Goal: Navigation & Orientation: Go to known website

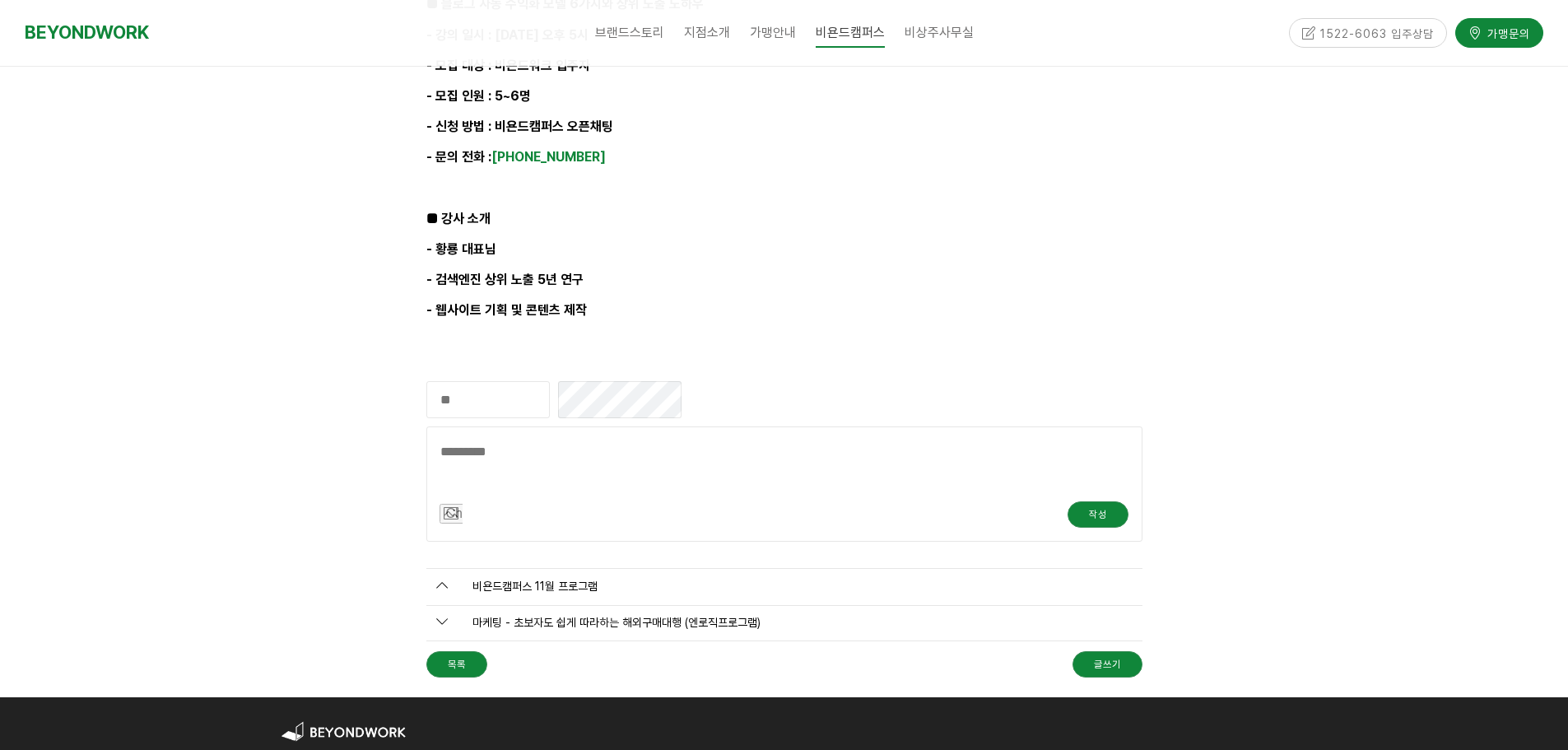
scroll to position [1711, 0]
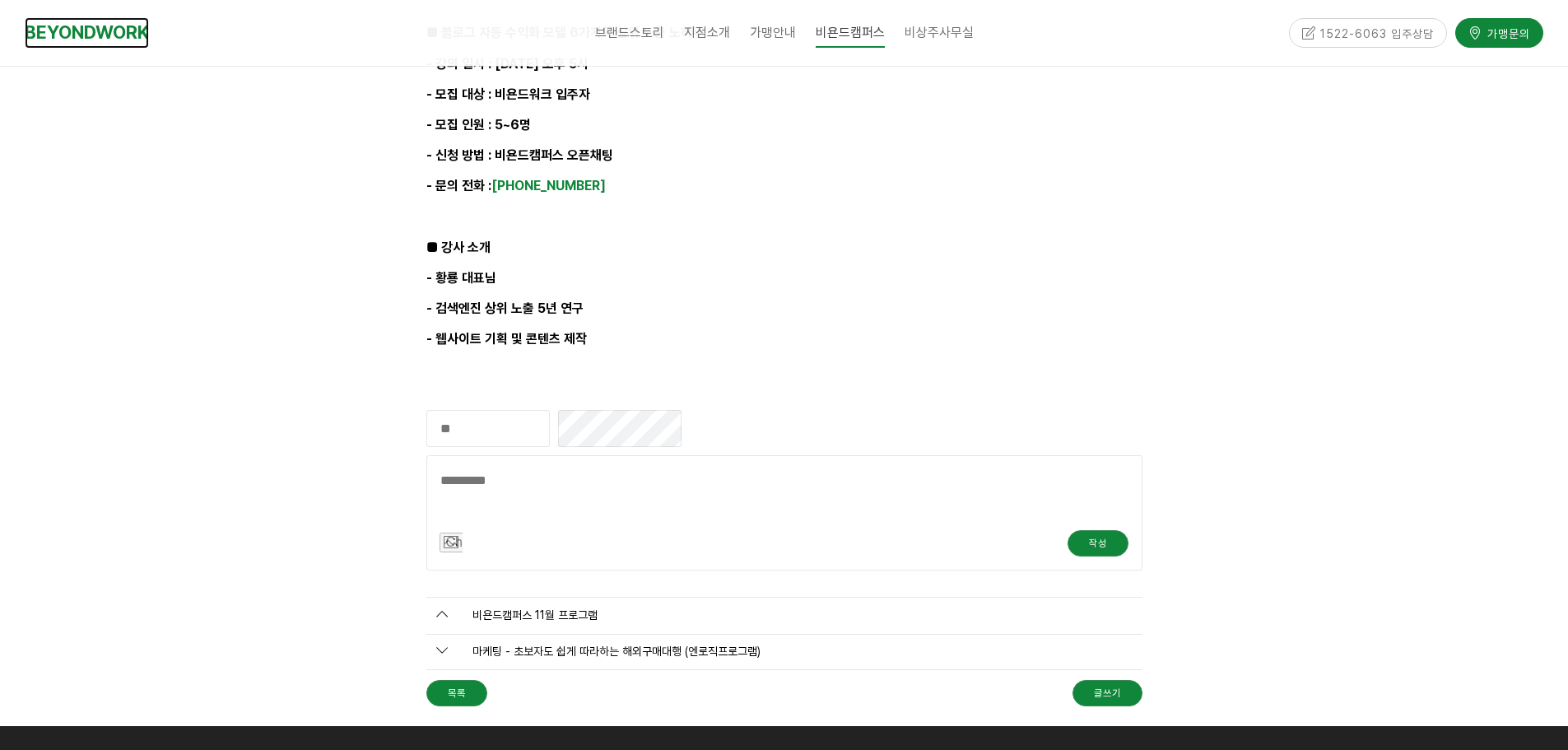
click at [128, 37] on link "BEYONDWORK" at bounding box center [86, 32] width 124 height 30
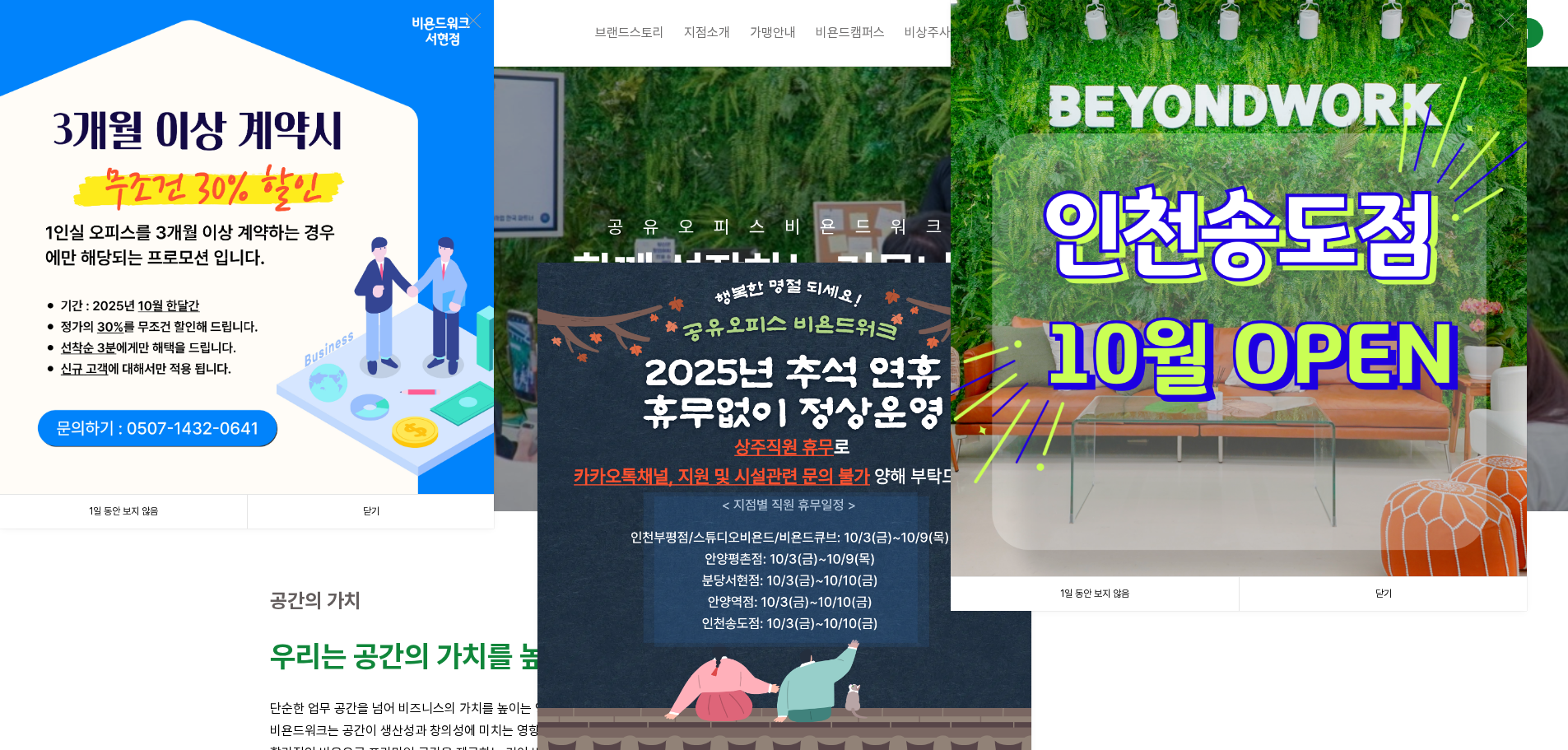
click at [1125, 590] on link "1일 동안 보지 않음" at bounding box center [1095, 593] width 288 height 33
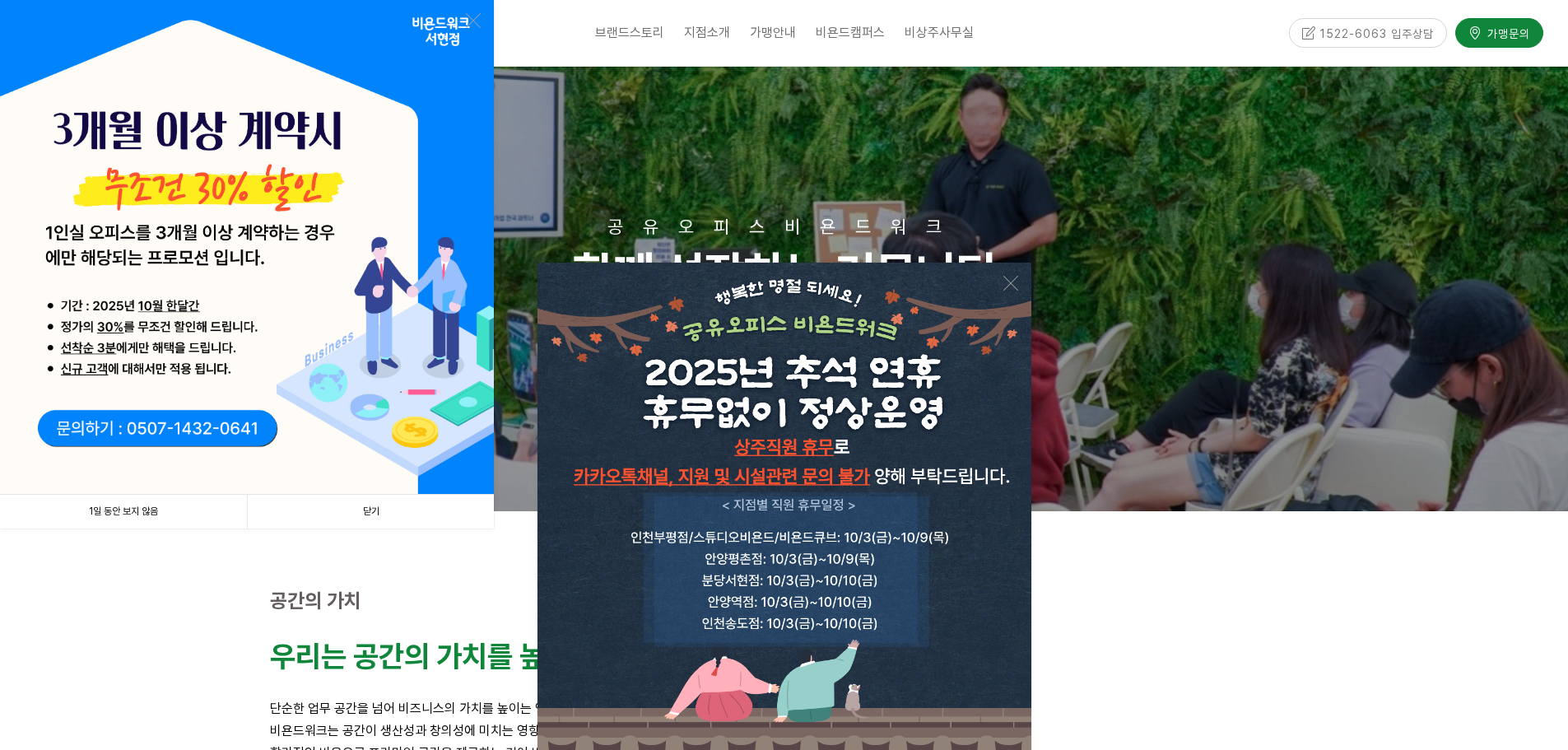
click at [122, 511] on link "1일 동안 보지 않음" at bounding box center [123, 511] width 247 height 33
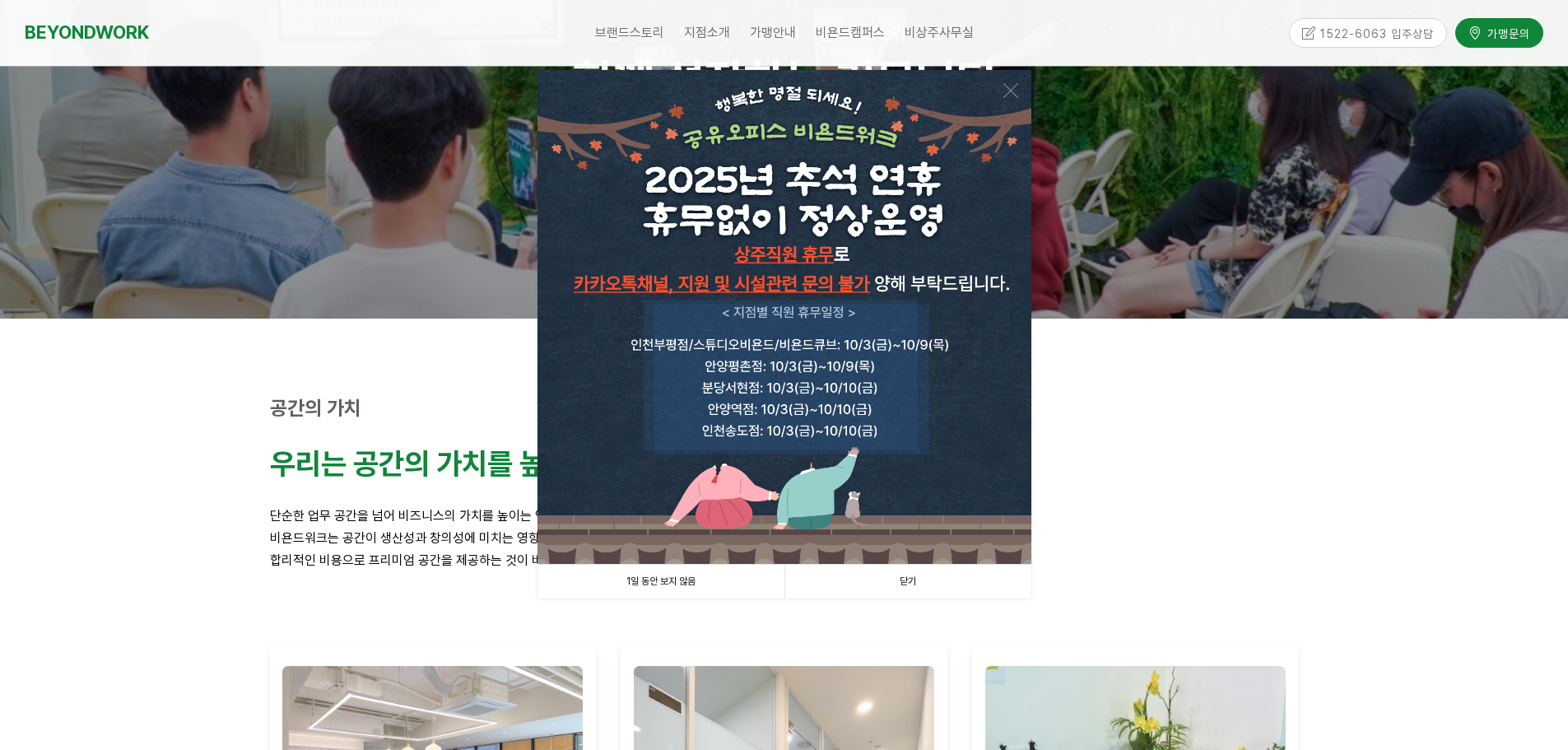
scroll to position [164, 0]
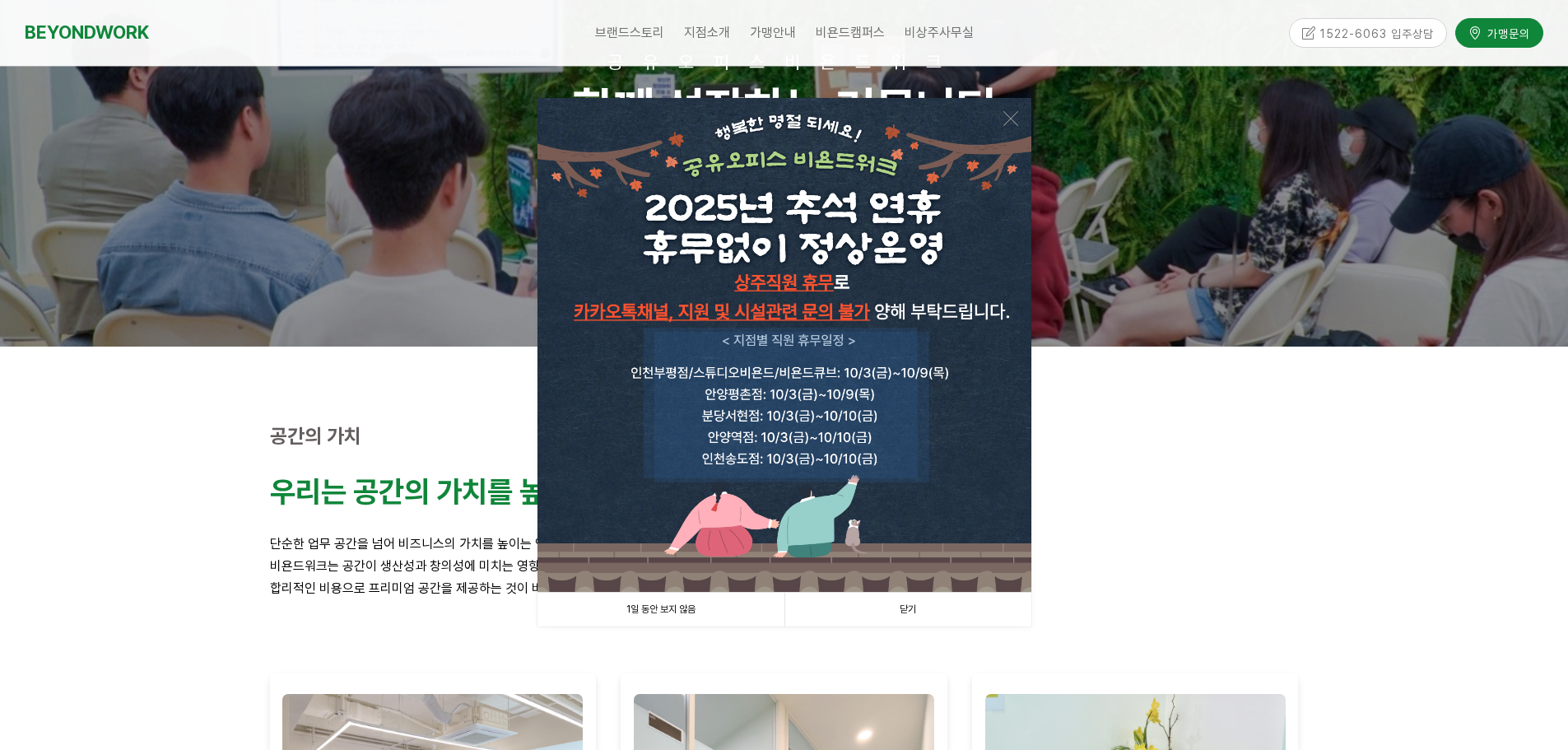
click at [674, 609] on link "1일 동안 보지 않음" at bounding box center [661, 609] width 247 height 33
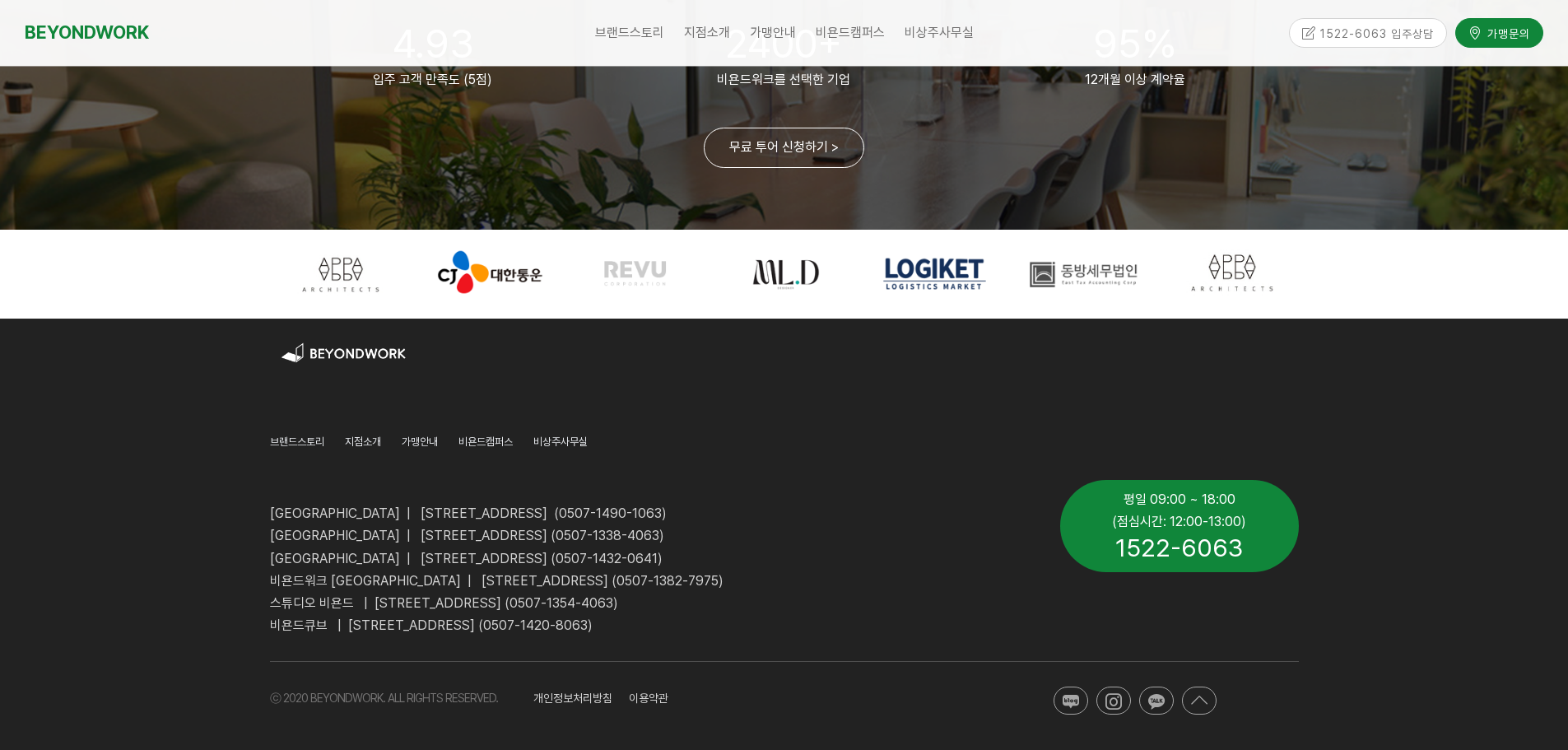
scroll to position [3995, 0]
